Goal: Complete application form

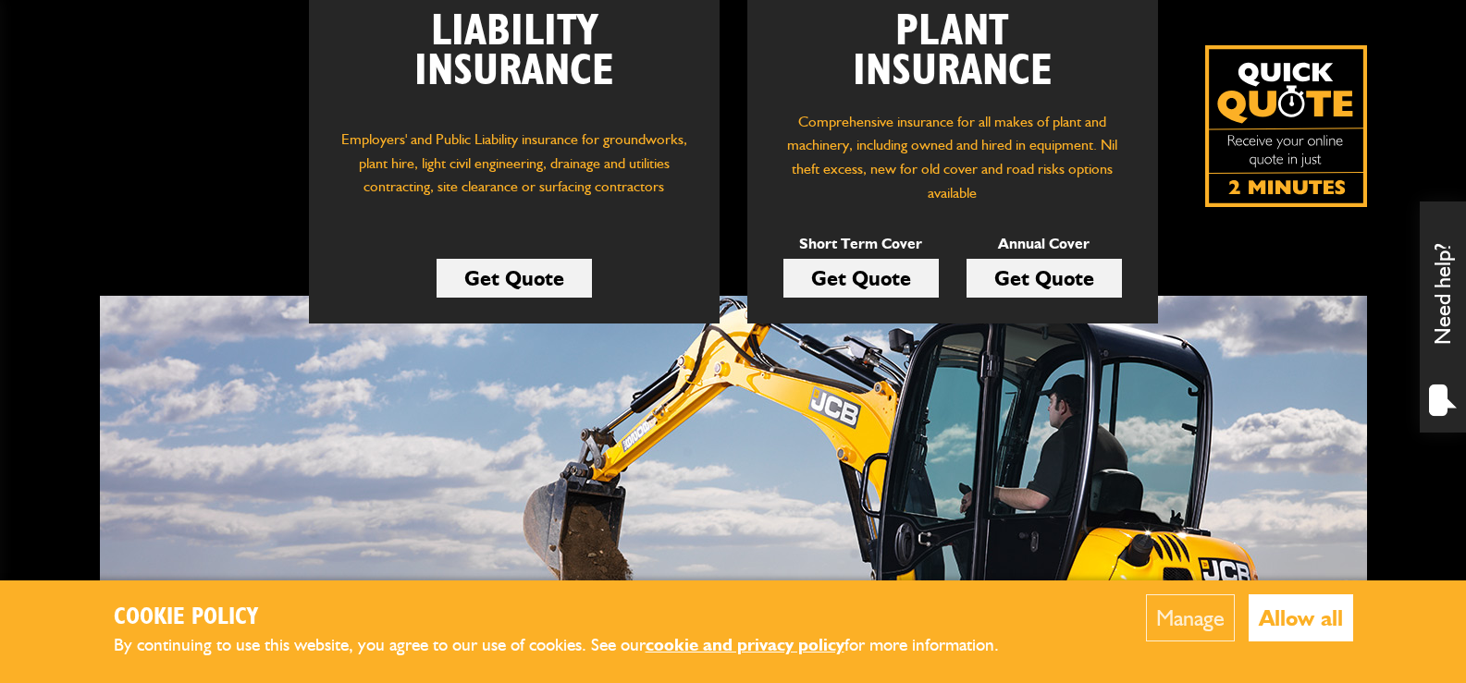
scroll to position [462, 0]
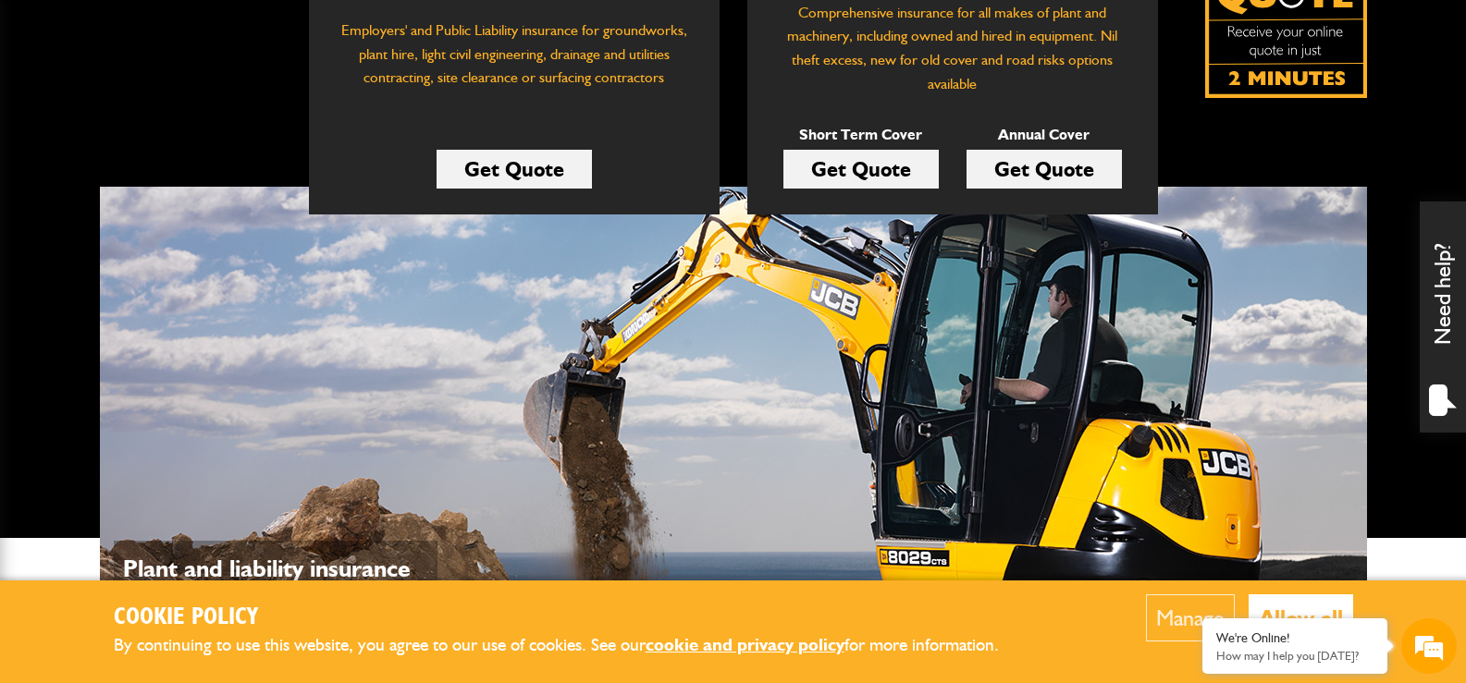
click at [883, 174] on link "Get Quote" at bounding box center [860, 169] width 155 height 39
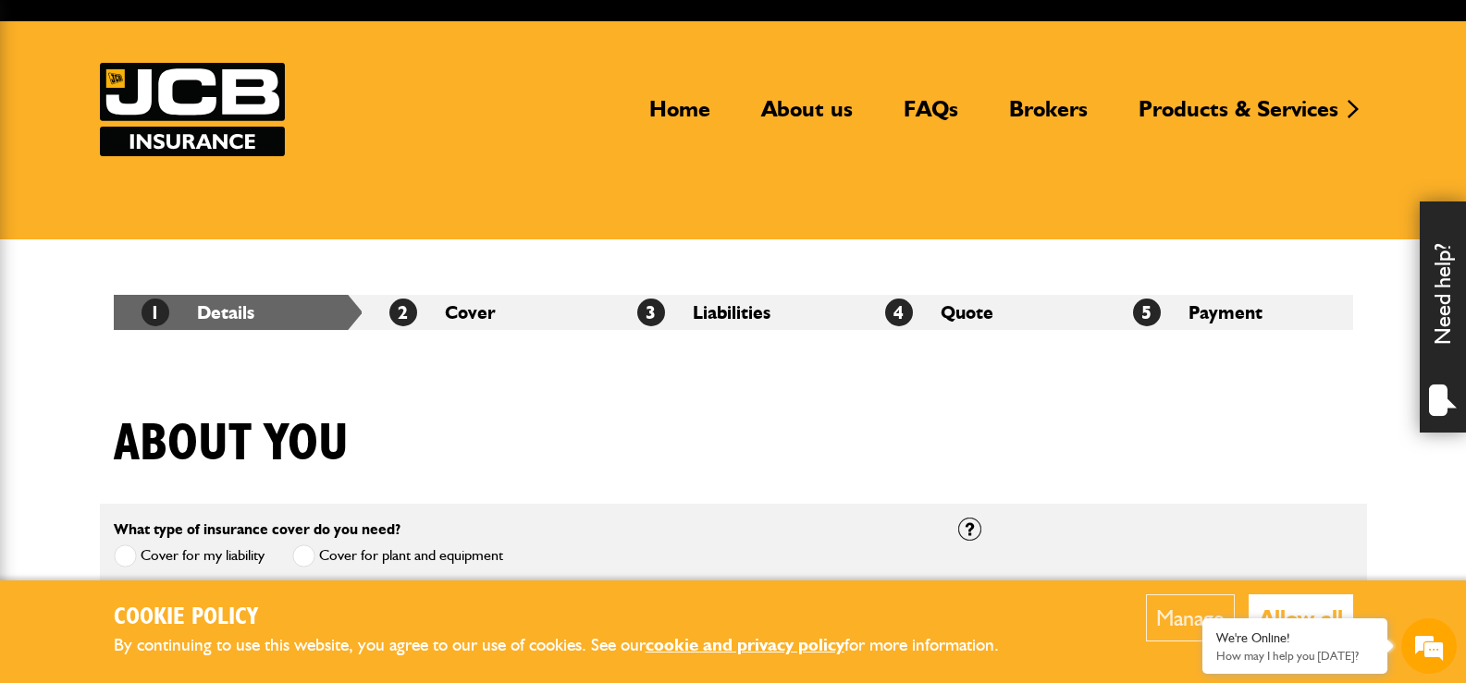
scroll to position [185, 0]
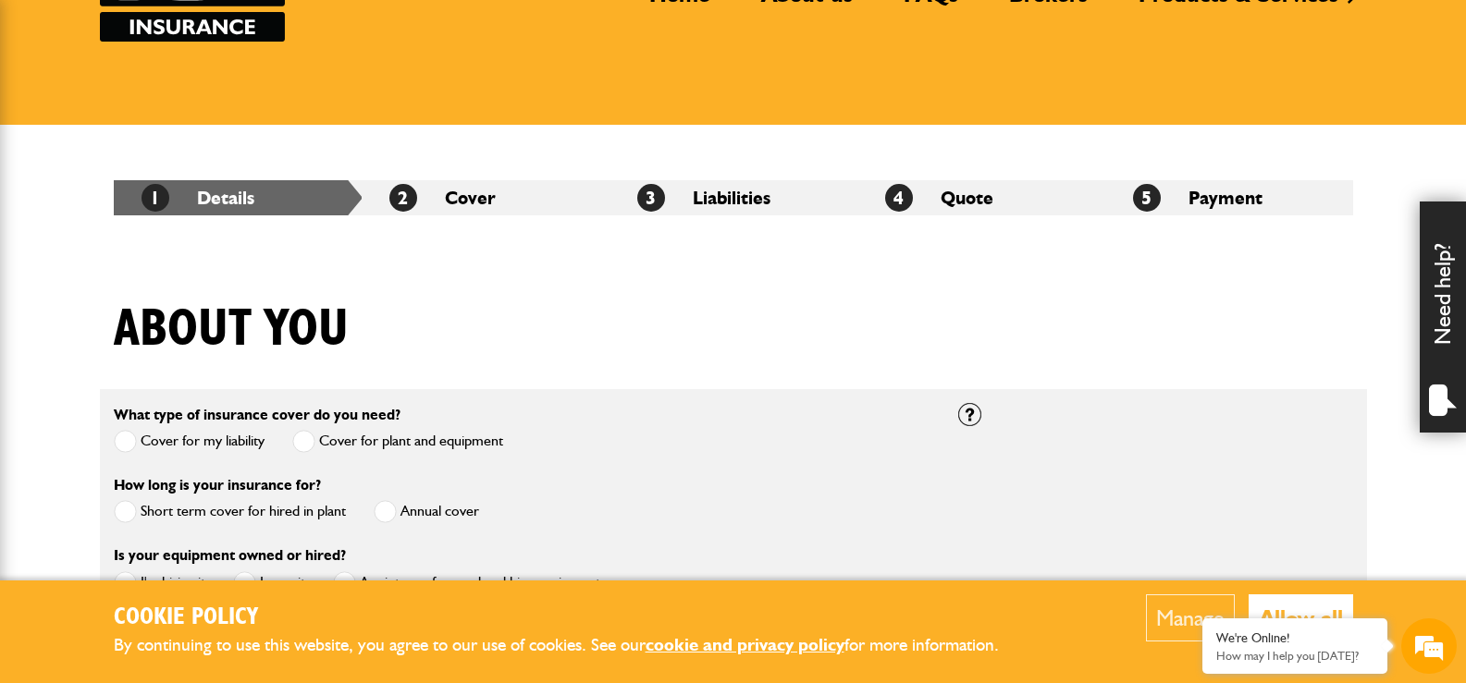
click at [787, 338] on div "About you" at bounding box center [733, 344] width 1267 height 90
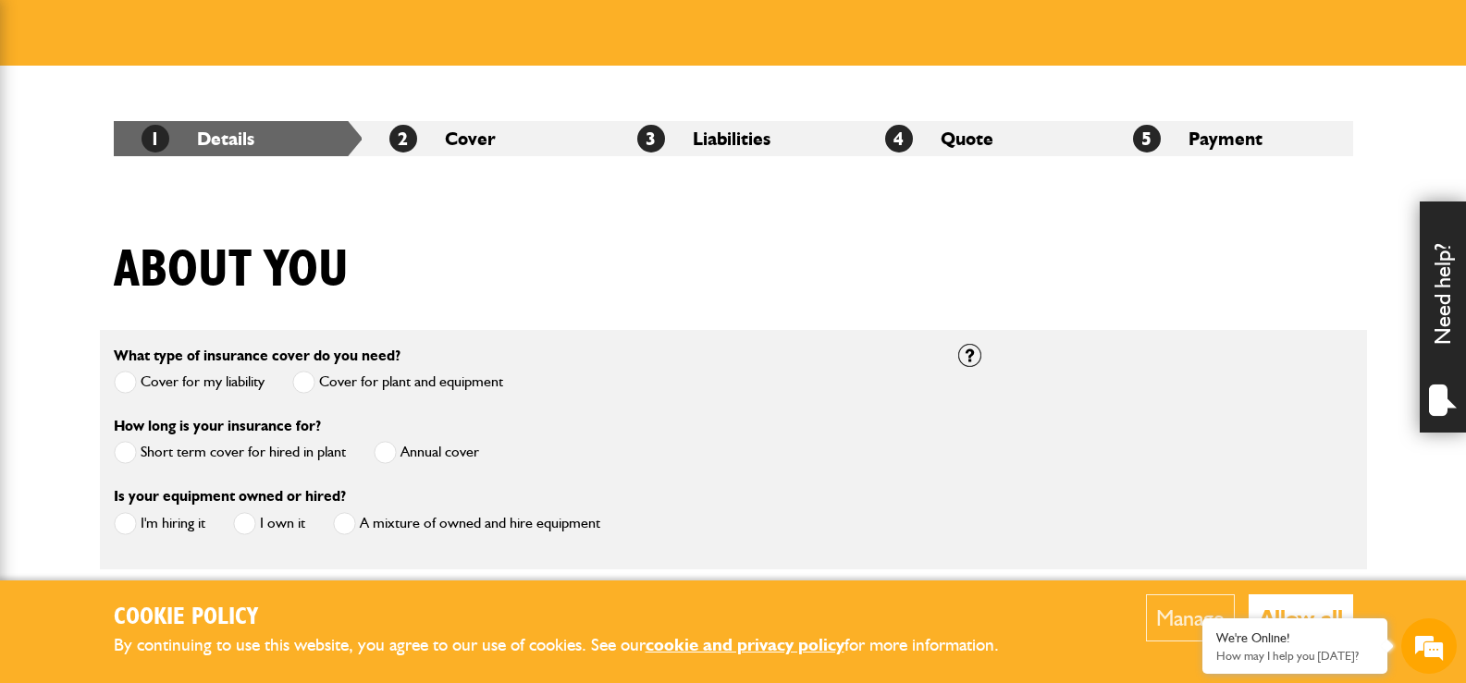
scroll to position [277, 0]
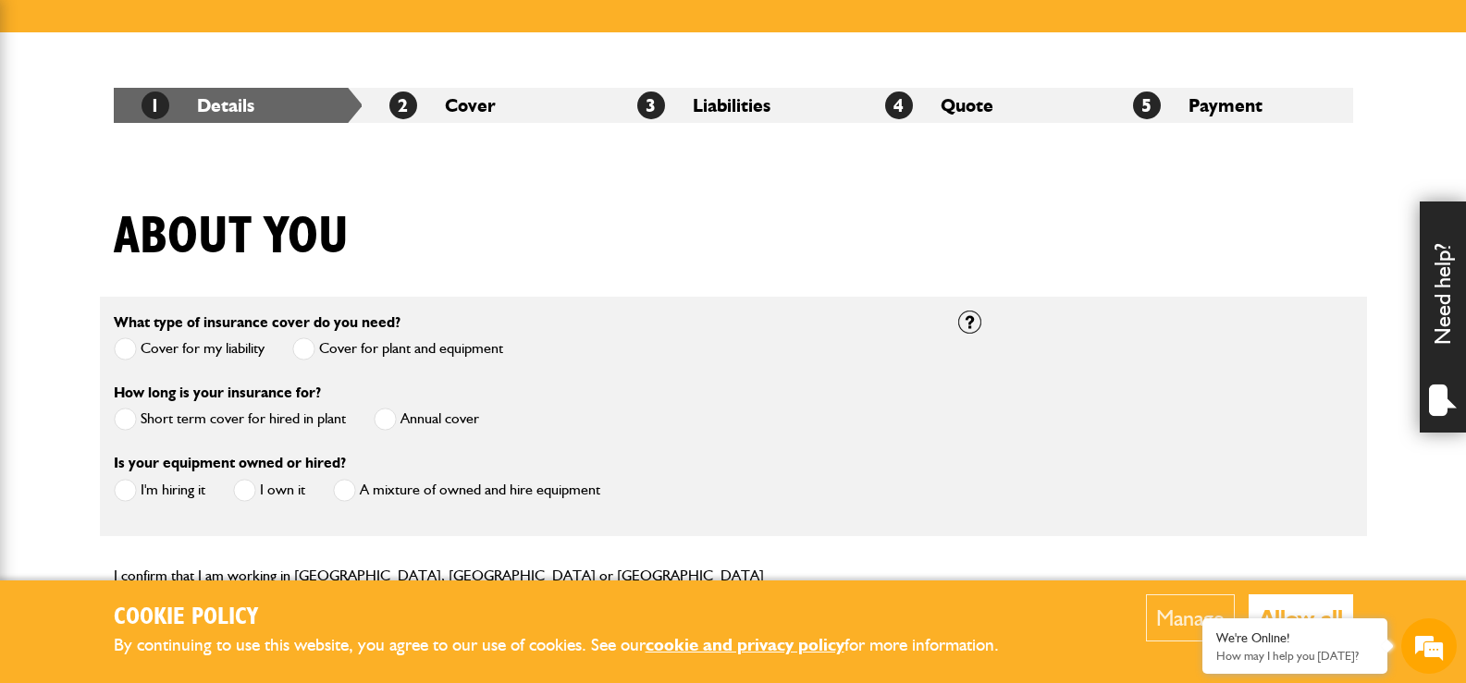
click at [125, 424] on span at bounding box center [125, 419] width 23 height 23
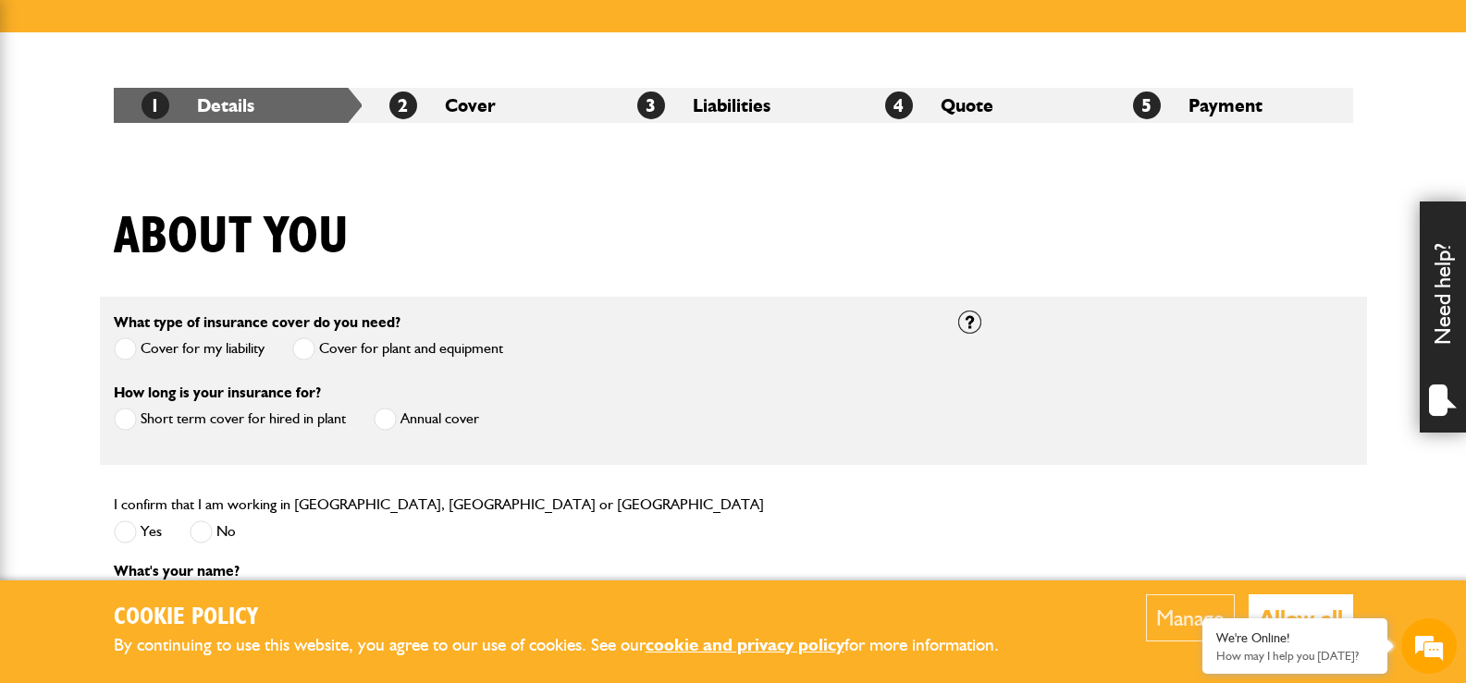
scroll to position [370, 0]
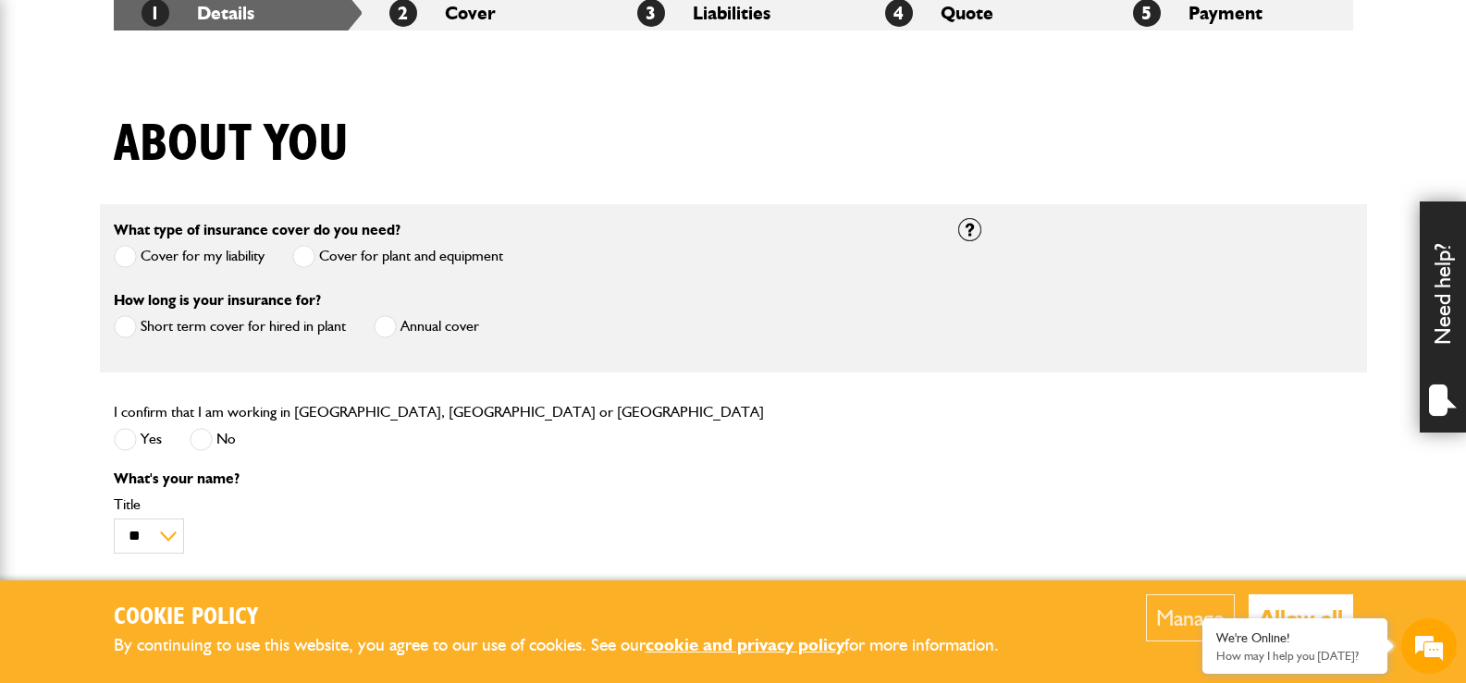
click at [125, 437] on span at bounding box center [125, 439] width 23 height 23
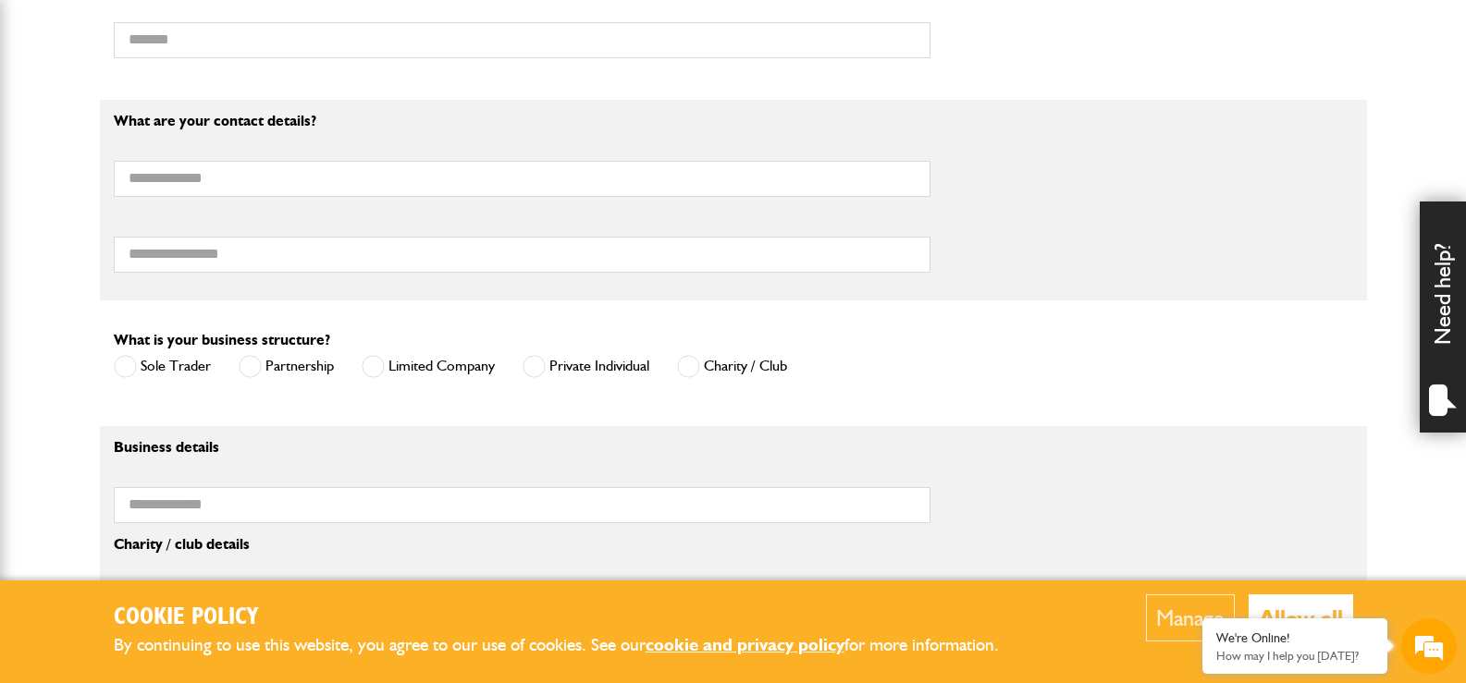
scroll to position [0, 0]
click at [529, 367] on span at bounding box center [533, 366] width 23 height 23
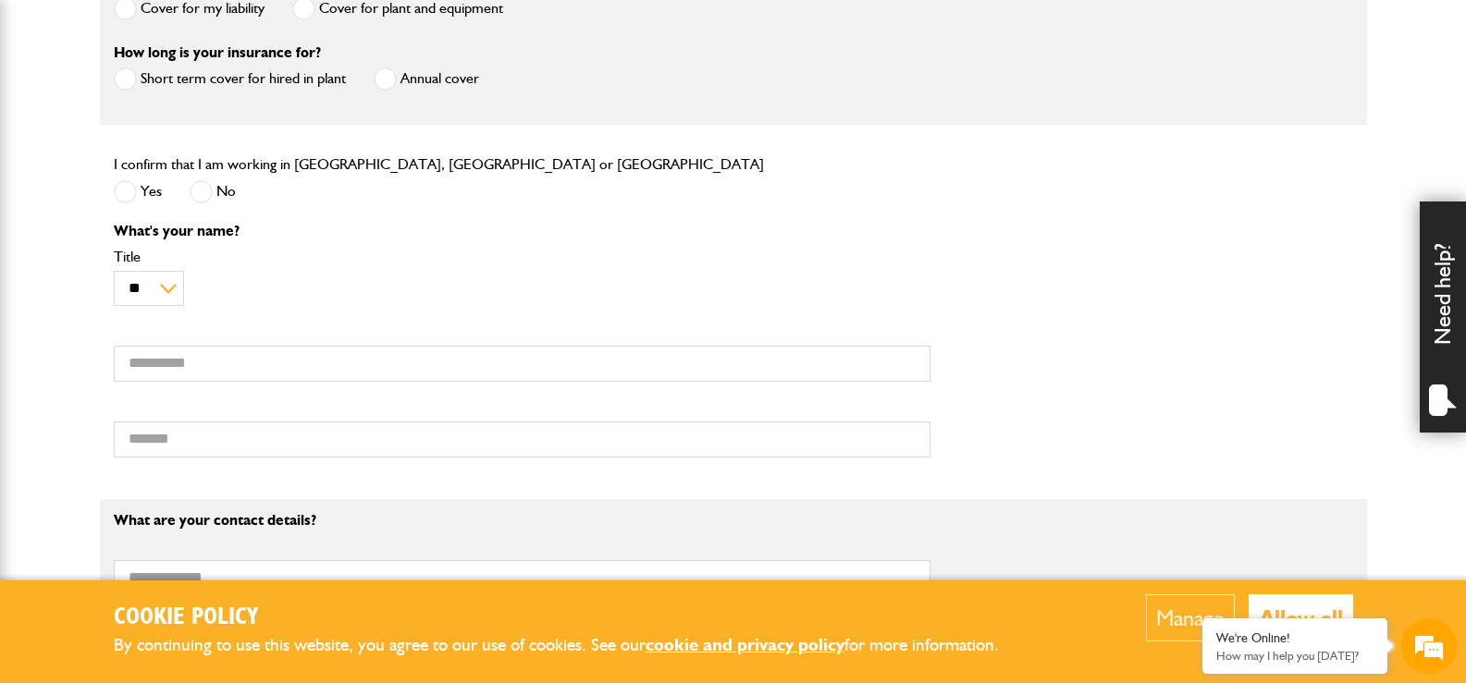
scroll to position [647, 0]
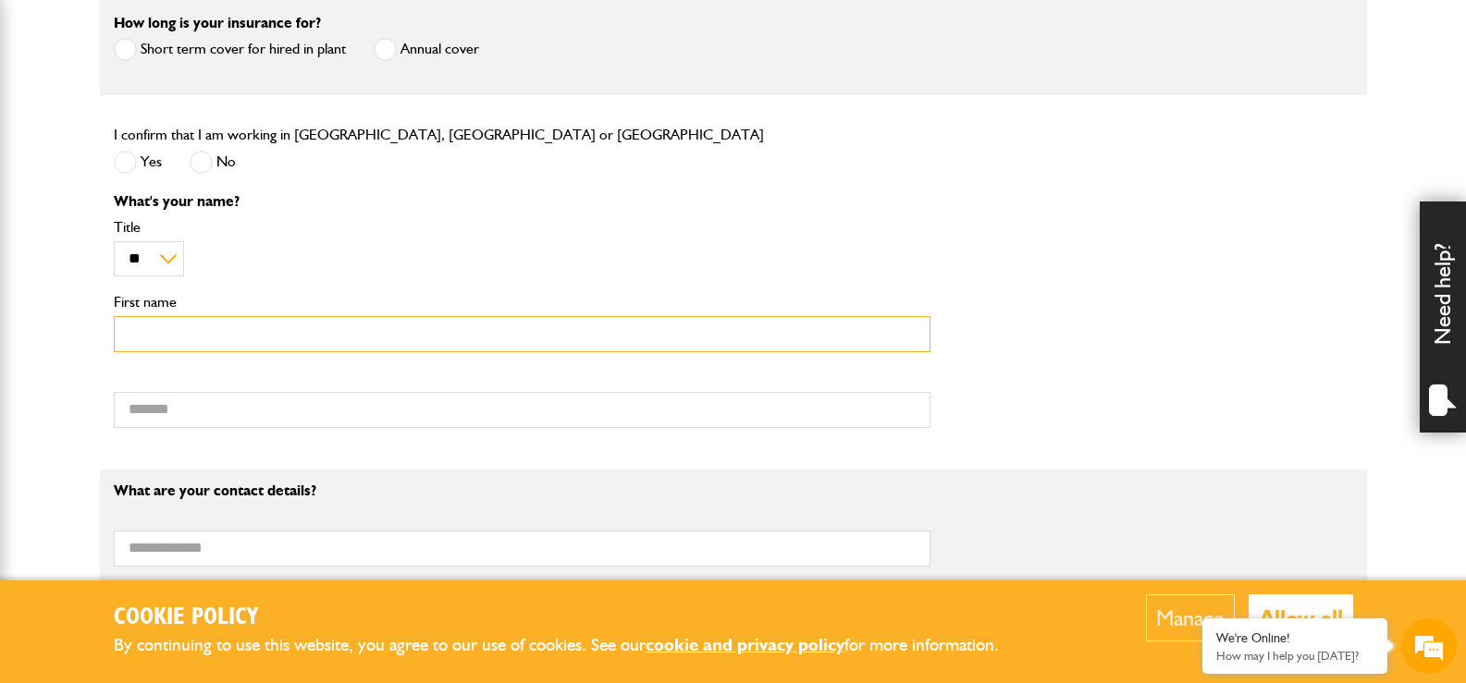
click at [224, 337] on input "First name" at bounding box center [522, 334] width 817 height 36
type input "*****"
click at [375, 402] on input "Surname" at bounding box center [522, 410] width 817 height 36
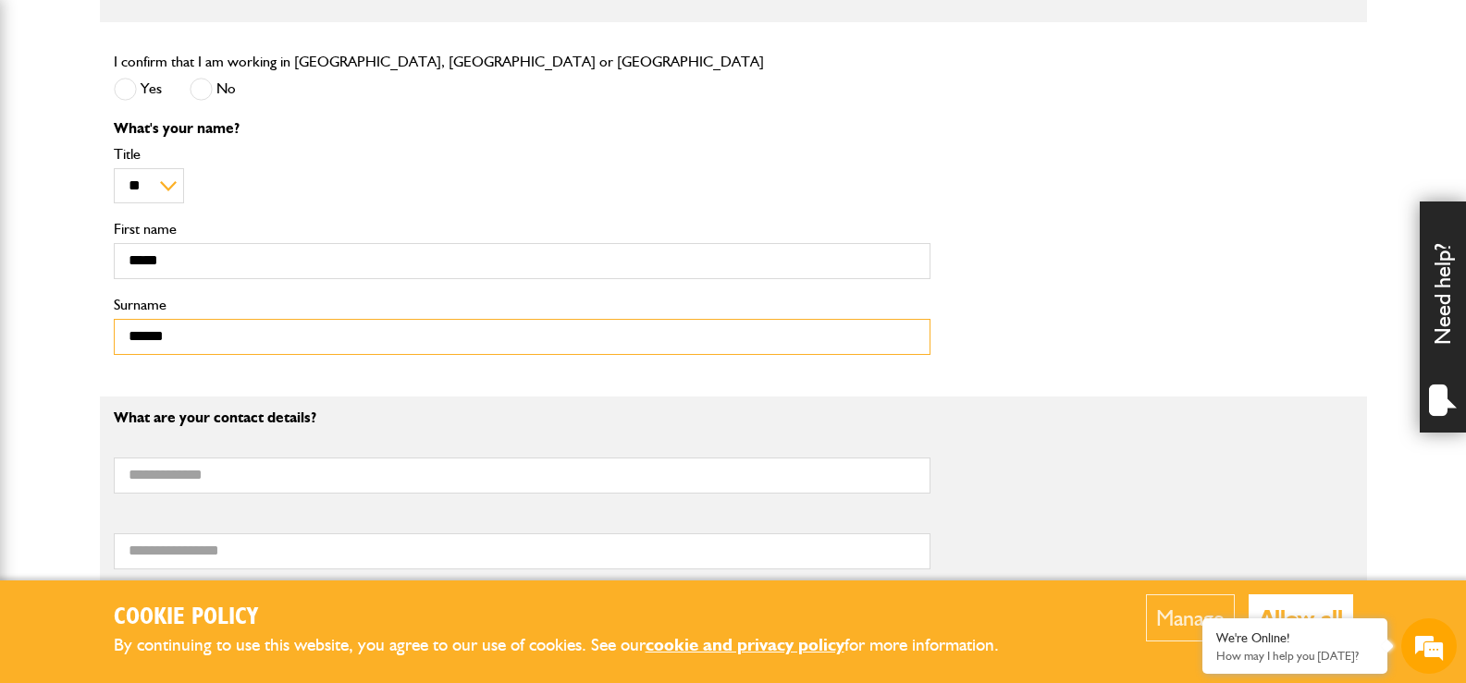
scroll to position [832, 0]
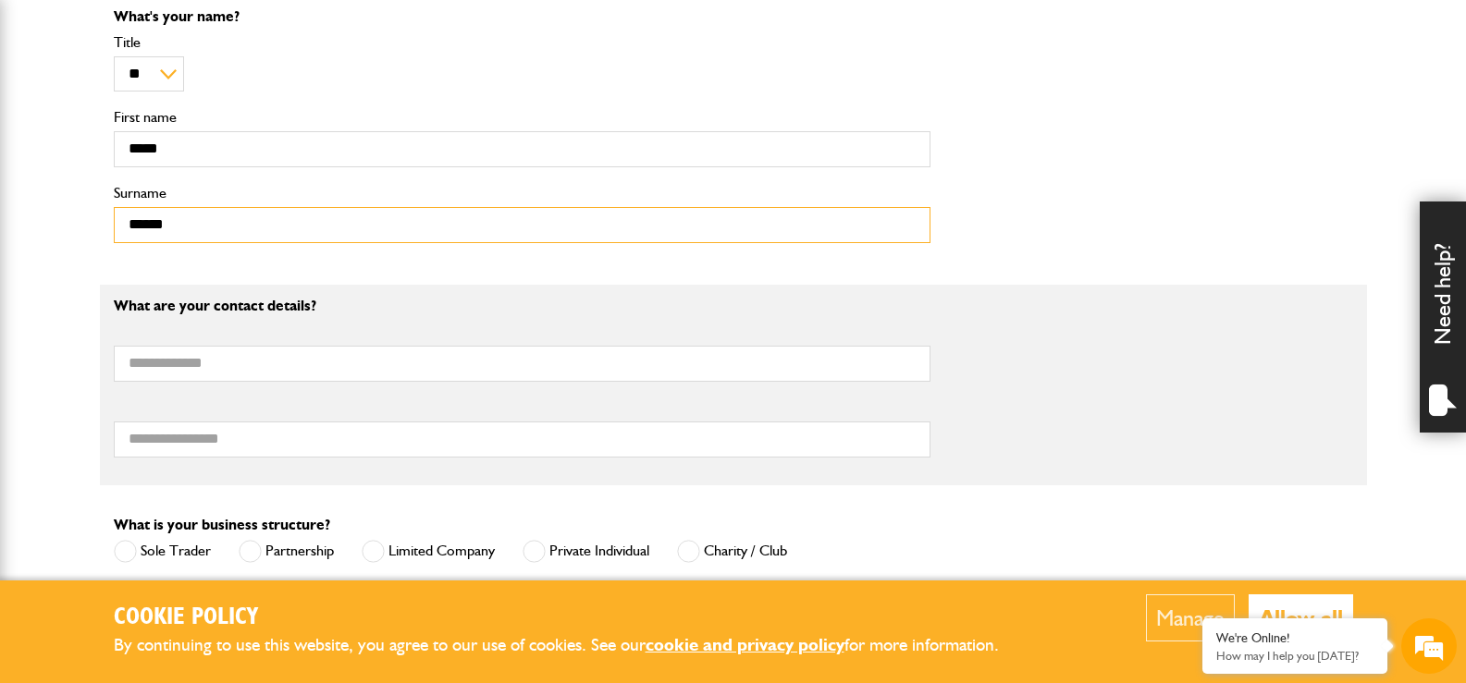
type input "******"
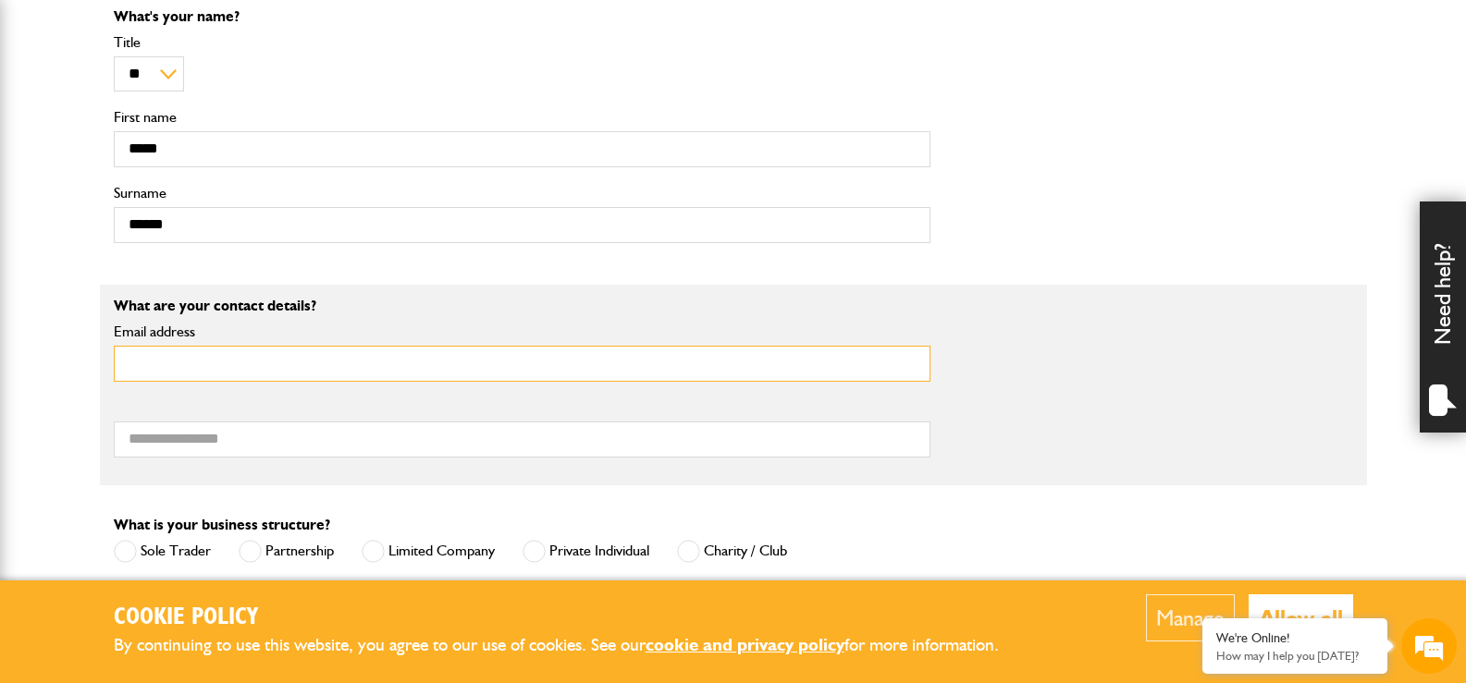
click at [220, 360] on input "Email address" at bounding box center [522, 364] width 817 height 36
type input "**********"
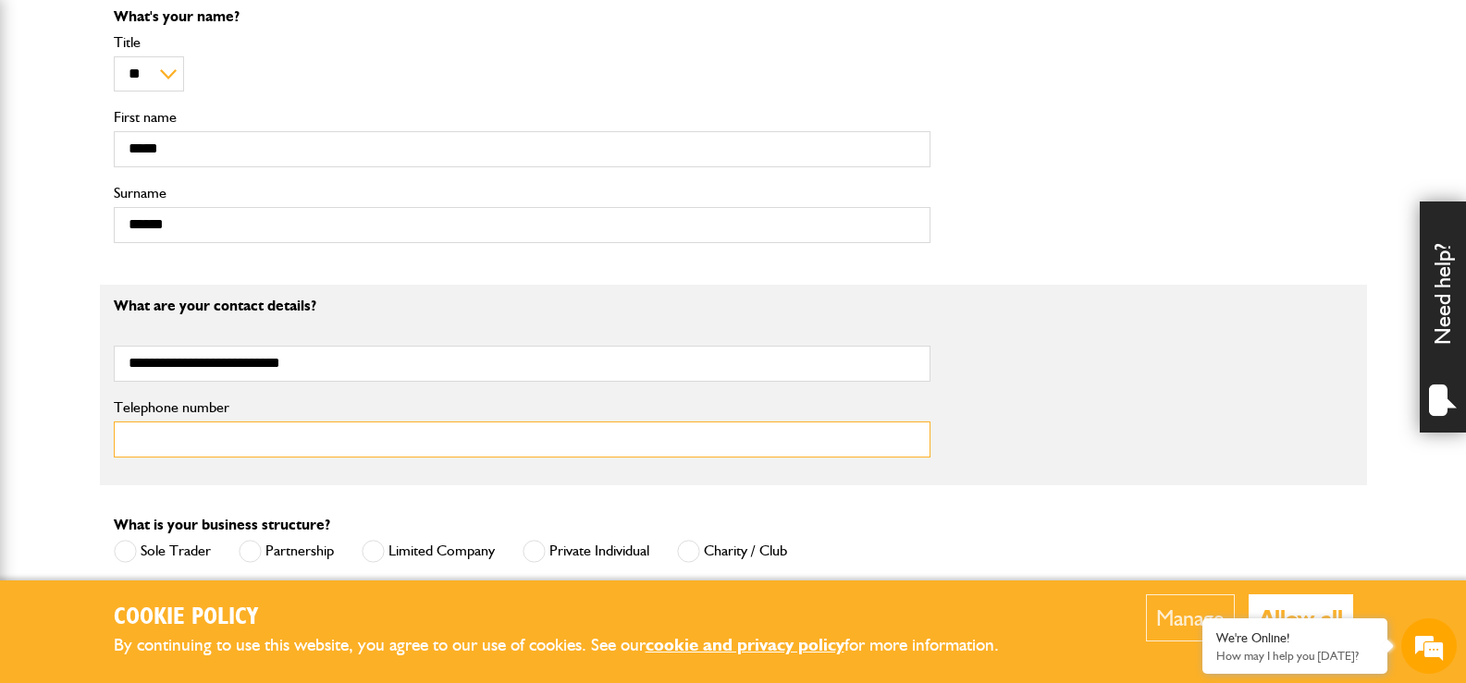
click at [249, 436] on input "Telephone number" at bounding box center [522, 440] width 817 height 36
type input "**********"
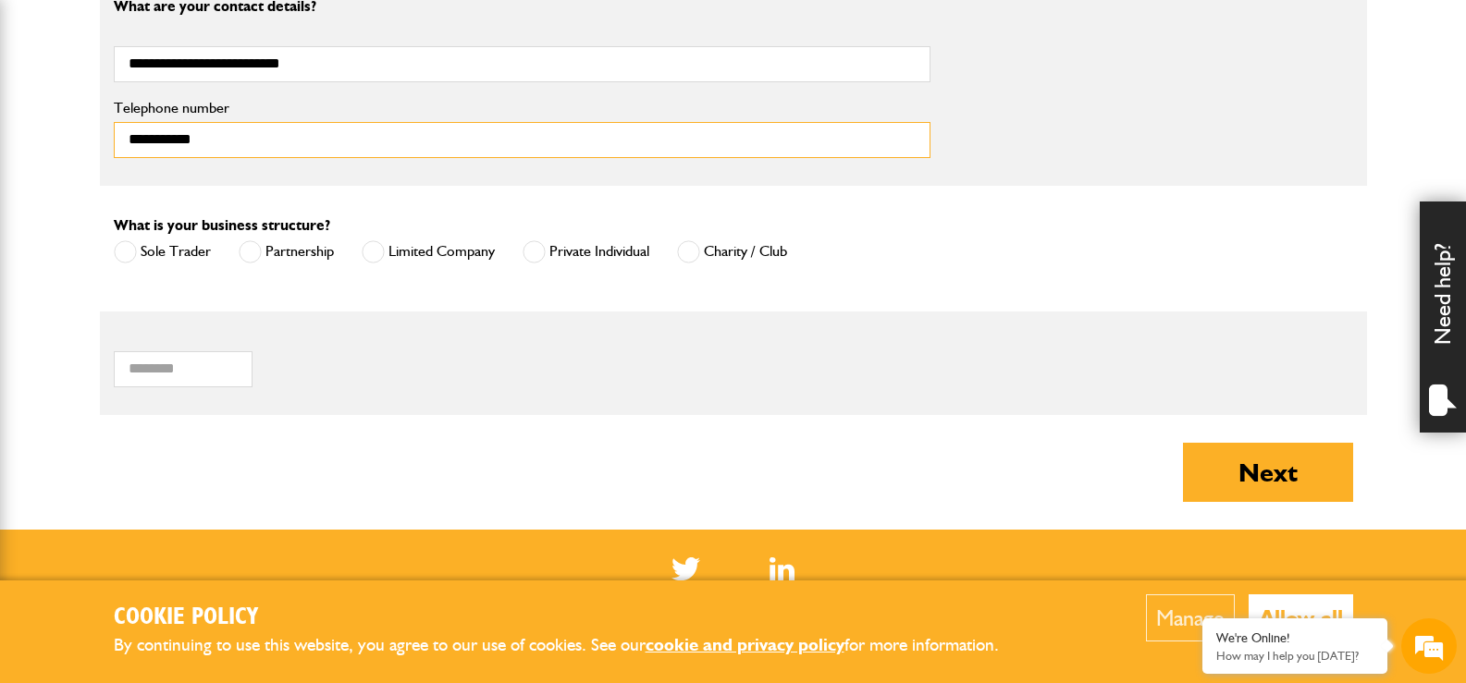
scroll to position [1295, 0]
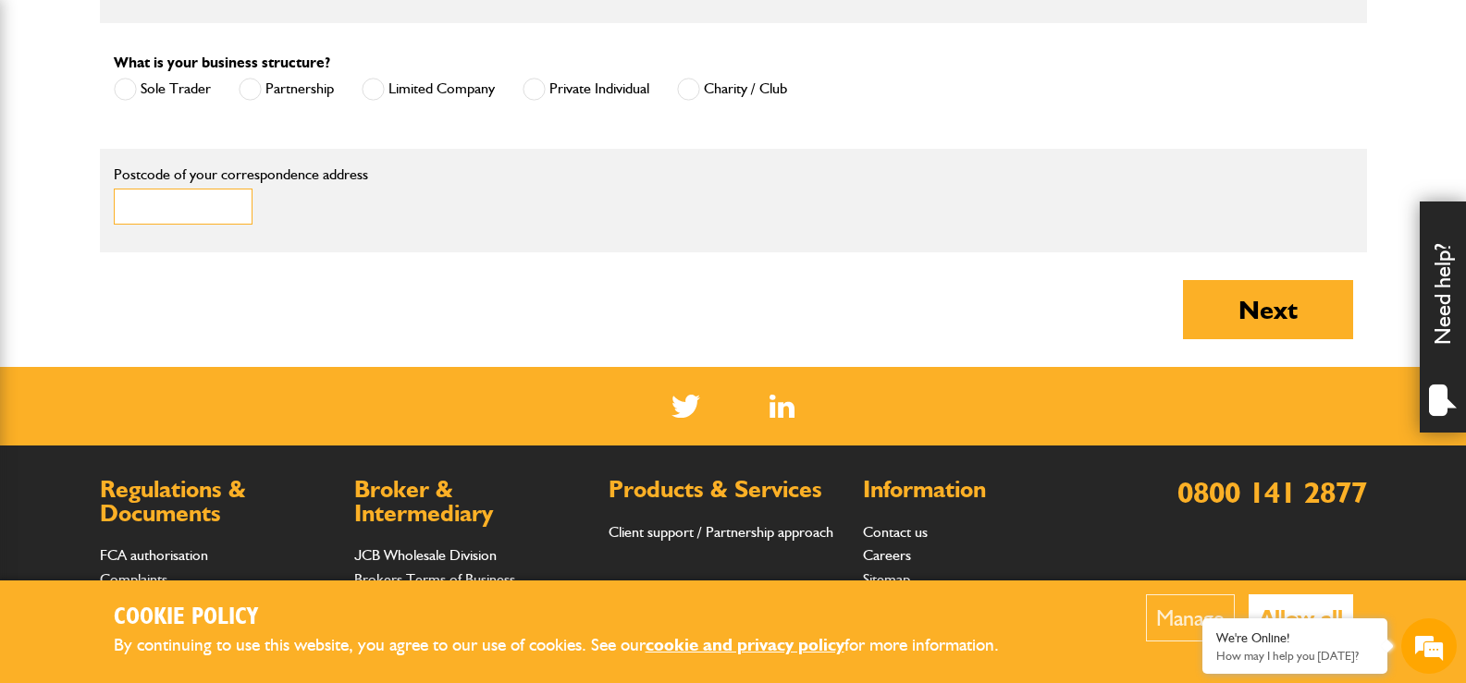
click at [173, 212] on input "Postcode of your correspondence address" at bounding box center [183, 207] width 139 height 36
type input "*******"
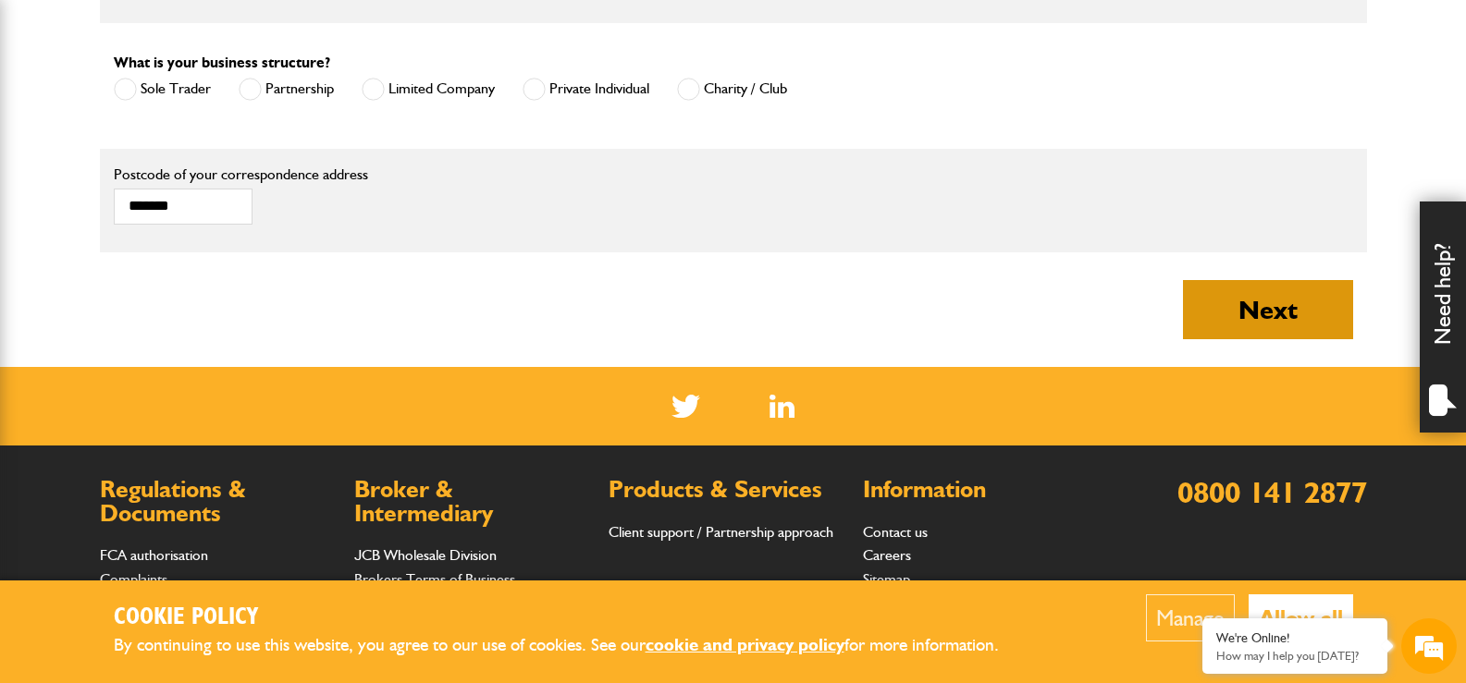
click at [1262, 327] on button "Next" at bounding box center [1268, 309] width 170 height 59
click at [1271, 310] on button "Next" at bounding box center [1268, 309] width 170 height 59
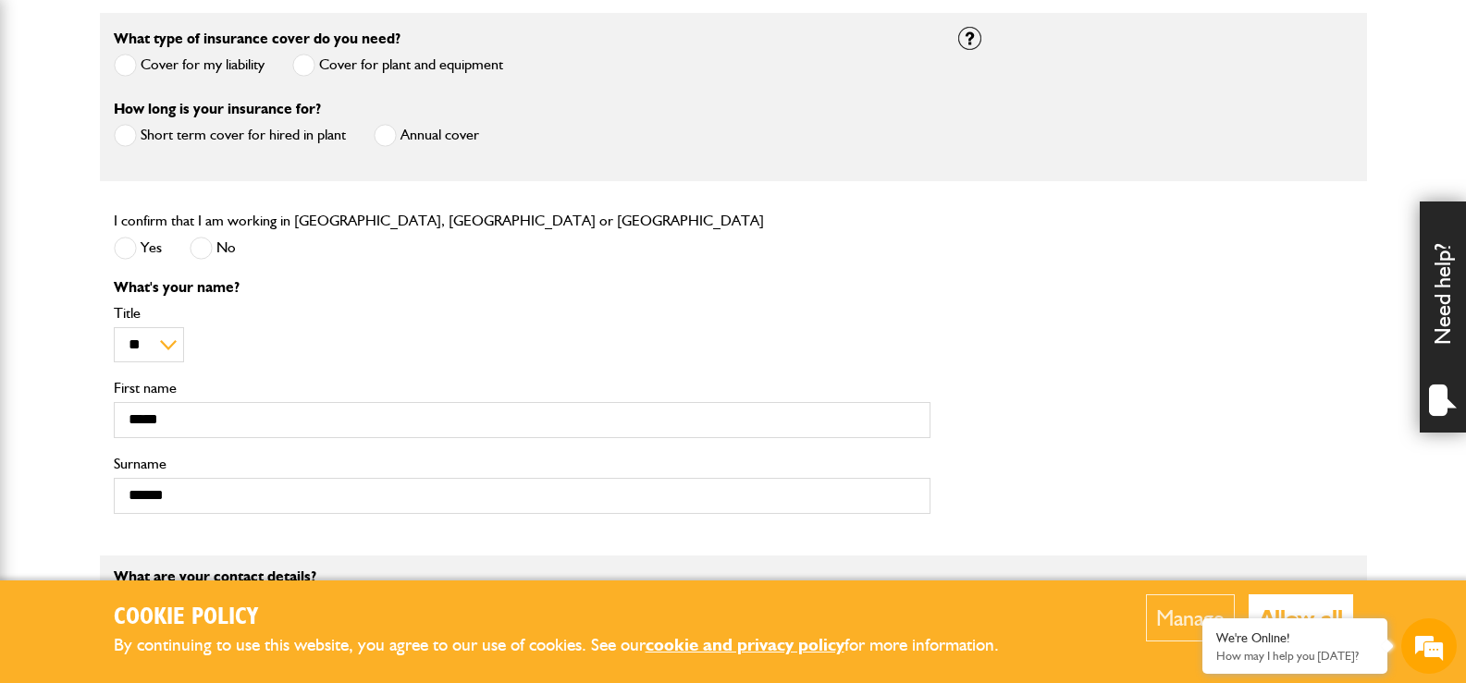
scroll to position [92, 0]
